Goal: Task Accomplishment & Management: Manage account settings

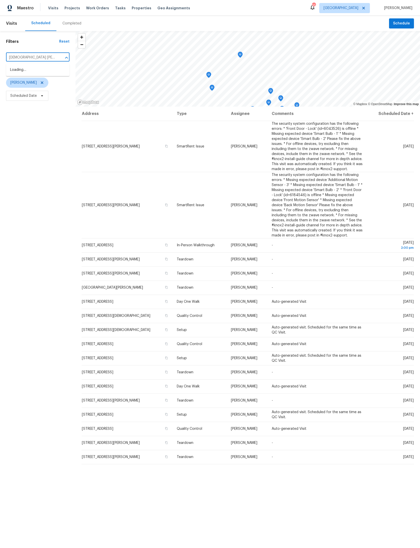
type input "[DEMOGRAPHIC_DATA] lake"
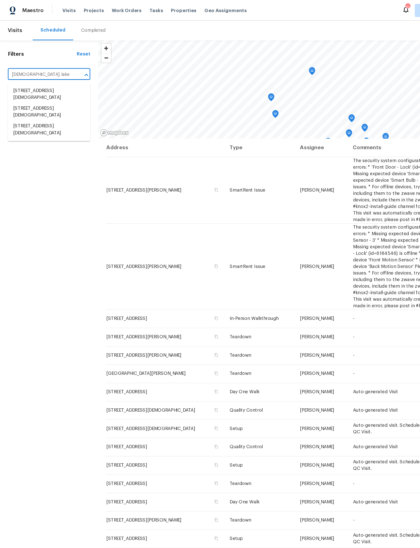
click at [33, 107] on li "[STREET_ADDRESS][DEMOGRAPHIC_DATA]" at bounding box center [37, 100] width 63 height 14
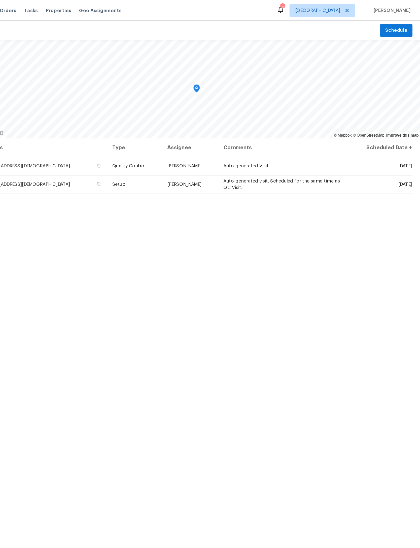
click at [265, 132] on td "Auto-generated Visit" at bounding box center [315, 128] width 100 height 14
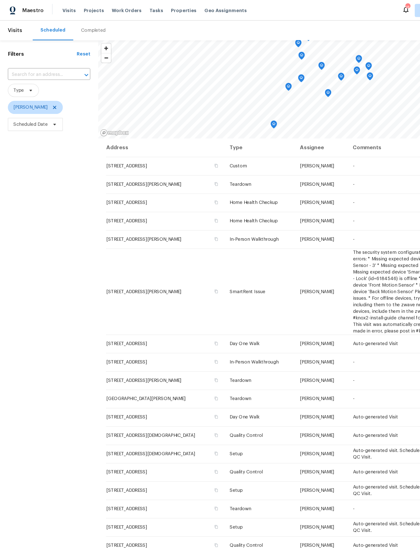
click at [45, 60] on input "text" at bounding box center [30, 58] width 49 height 8
type input "[DEMOGRAPHIC_DATA] lake"
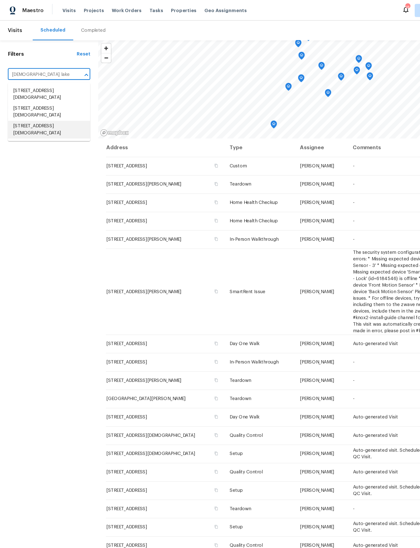
click at [39, 106] on li "[STREET_ADDRESS][DEMOGRAPHIC_DATA]" at bounding box center [37, 100] width 63 height 14
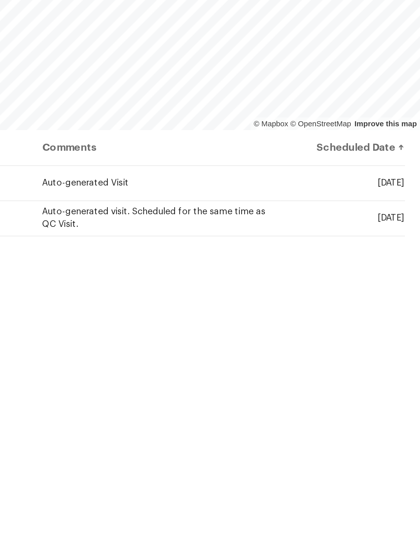
click at [364, 121] on td "[DATE]" at bounding box center [389, 128] width 50 height 14
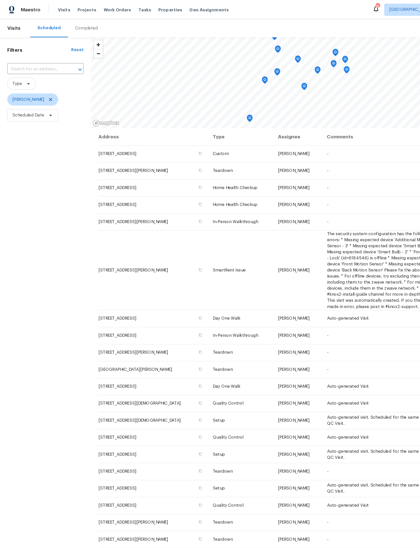
click at [31, 55] on input "text" at bounding box center [30, 58] width 49 height 8
type input "[DEMOGRAPHIC_DATA] lake"
click at [40, 107] on li "[STREET_ADDRESS][DEMOGRAPHIC_DATA]" at bounding box center [37, 100] width 63 height 14
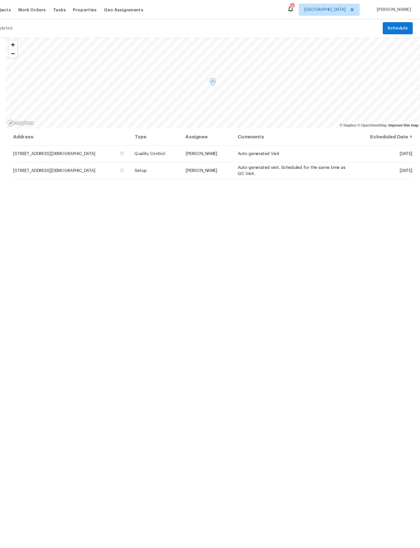
click at [0, 0] on icon at bounding box center [0, 0] width 0 height 0
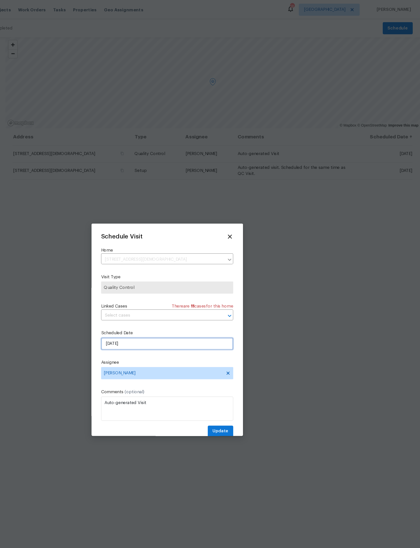
click at [157, 291] on input "8/27/2025" at bounding box center [210, 285] width 110 height 10
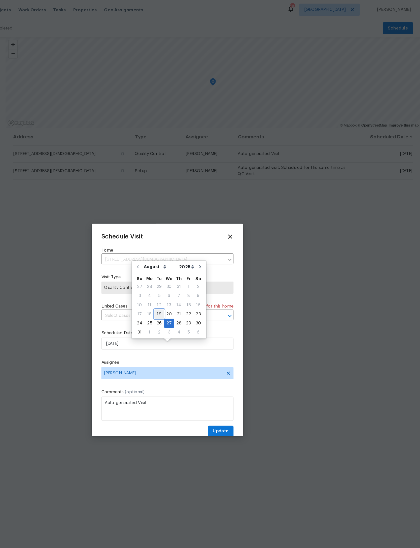
click at [199, 260] on div "19" at bounding box center [203, 260] width 8 height 7
type input "8/19/2025"
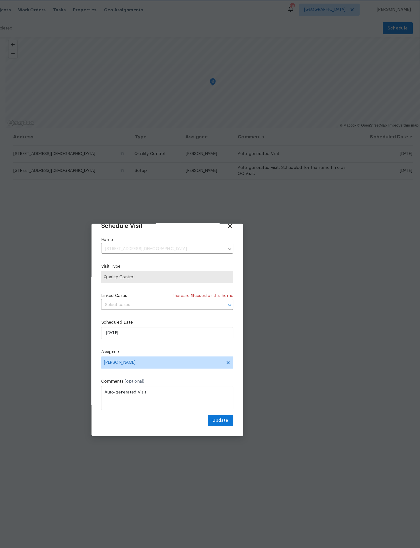
scroll to position [17, 0]
click at [248, 349] on span "Update" at bounding box center [254, 349] width 13 height 6
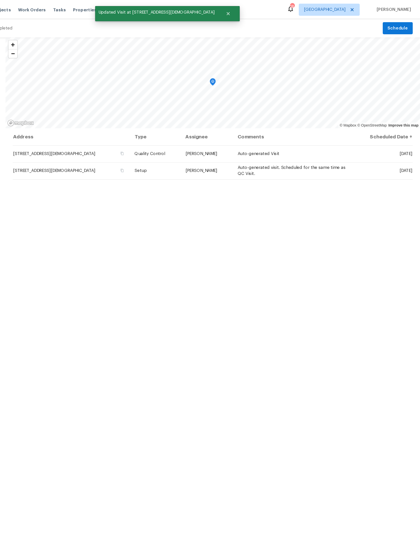
click at [0, 0] on icon at bounding box center [0, 0] width 0 height 0
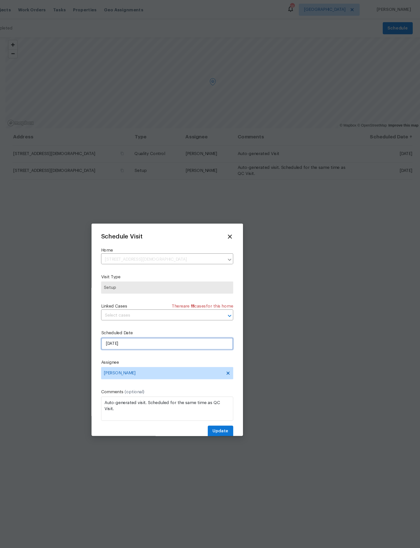
click at [155, 291] on input "8/27/2025" at bounding box center [210, 285] width 110 height 10
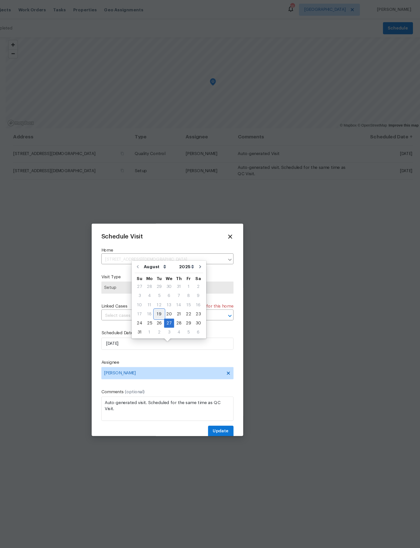
click at [199, 258] on div "19" at bounding box center [203, 260] width 8 height 7
type input "8/19/2025"
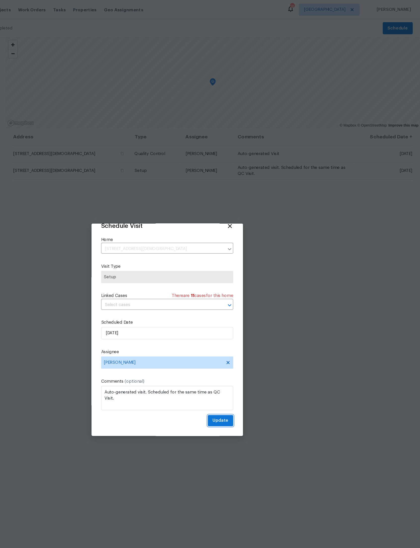
click at [248, 351] on span "Update" at bounding box center [254, 349] width 13 height 6
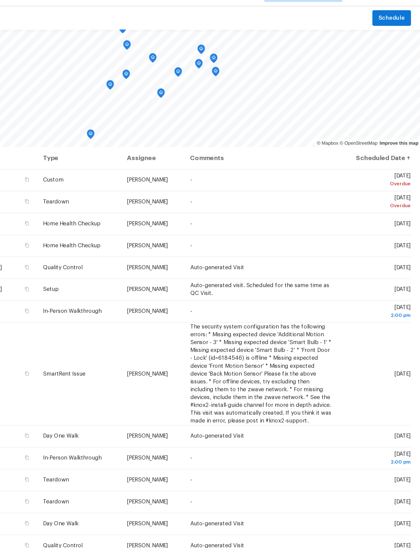
click at [0, 0] on span at bounding box center [0, 0] width 0 height 0
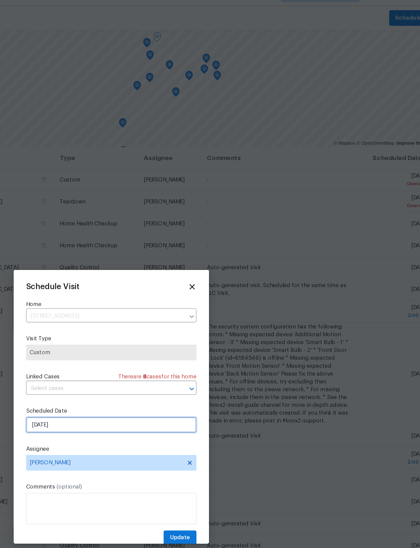
click at [155, 280] on input "8/18/2025" at bounding box center [210, 285] width 110 height 10
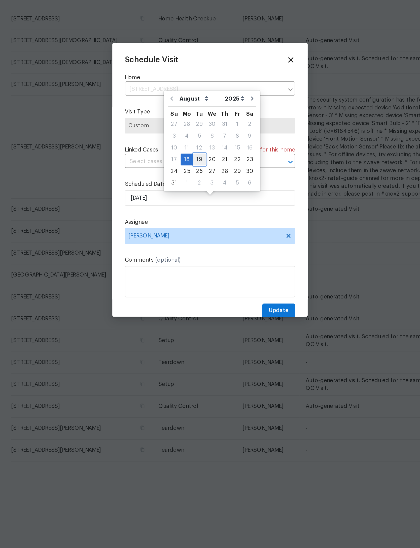
click at [199, 257] on div "19" at bounding box center [203, 260] width 8 height 7
type input "8/19/2025"
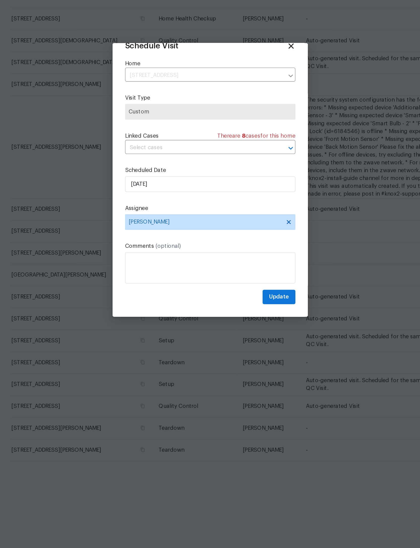
scroll to position [17, 0]
click at [248, 346] on span "Update" at bounding box center [254, 349] width 13 height 6
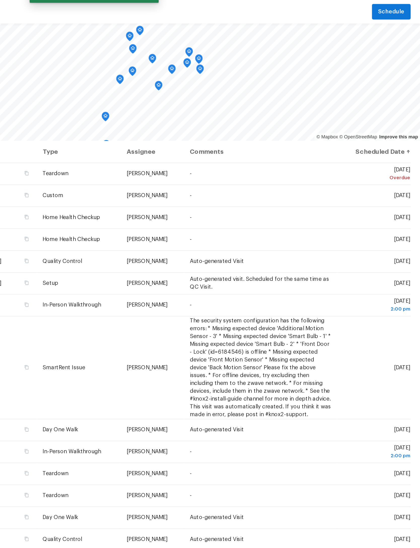
scroll to position [0, 0]
click at [0, 0] on icon at bounding box center [0, 0] width 0 height 0
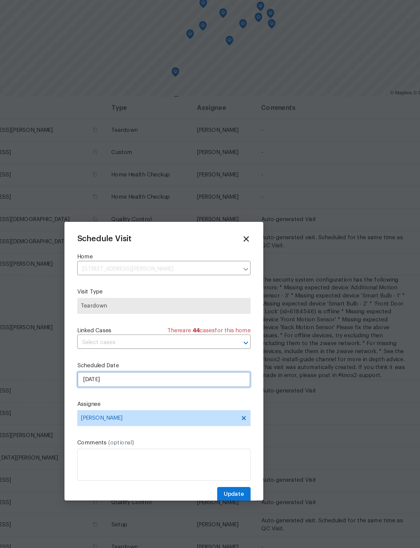
click at [155, 280] on input "8/18/2025" at bounding box center [210, 285] width 110 height 10
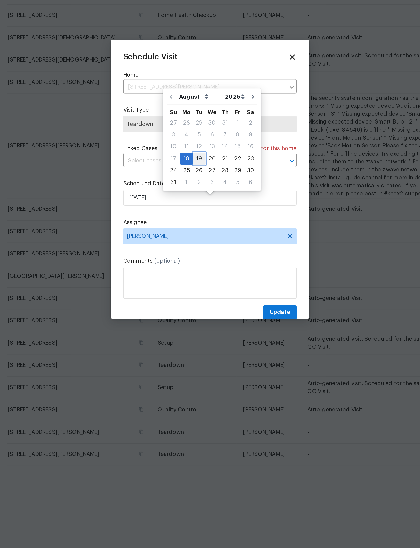
click at [199, 257] on div "19" at bounding box center [203, 260] width 8 height 7
type input "8/19/2025"
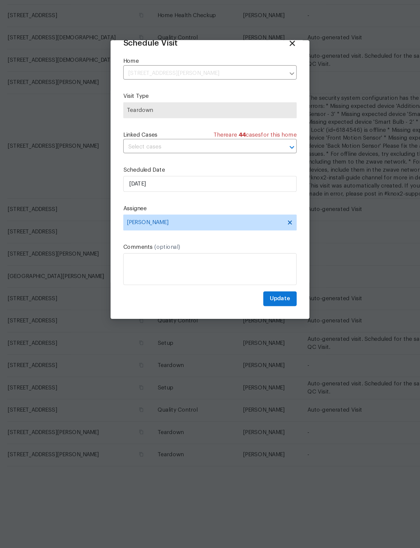
scroll to position [17, 0]
click at [248, 346] on span "Update" at bounding box center [254, 349] width 13 height 6
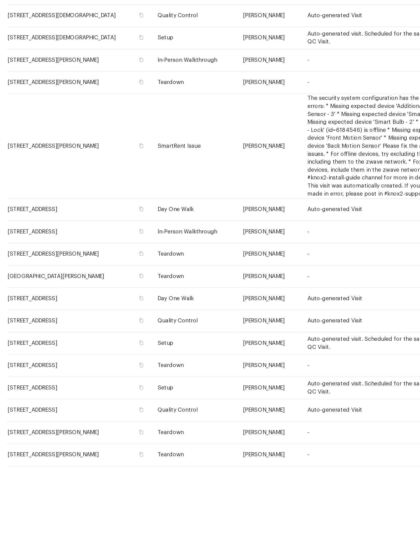
scroll to position [0, 0]
